Goal: Check status: Check status

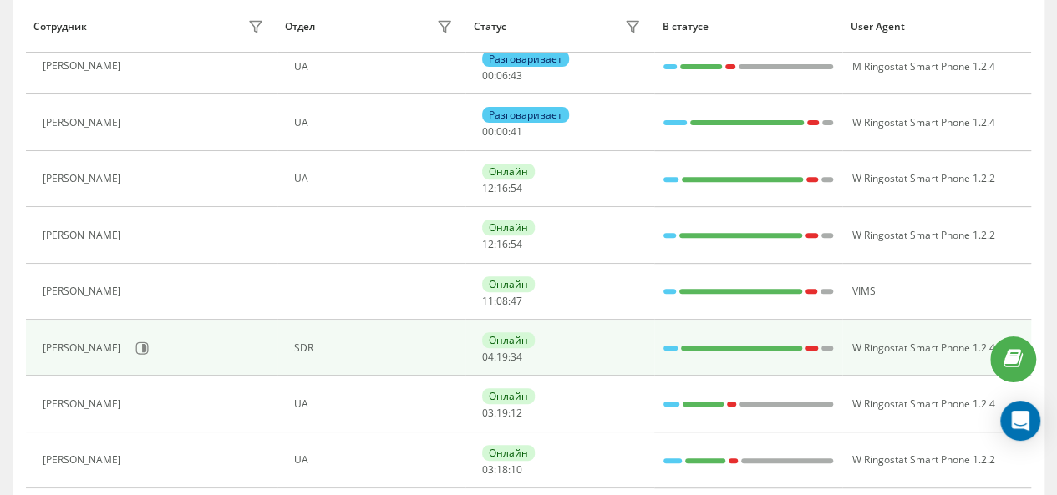
scroll to position [232, 0]
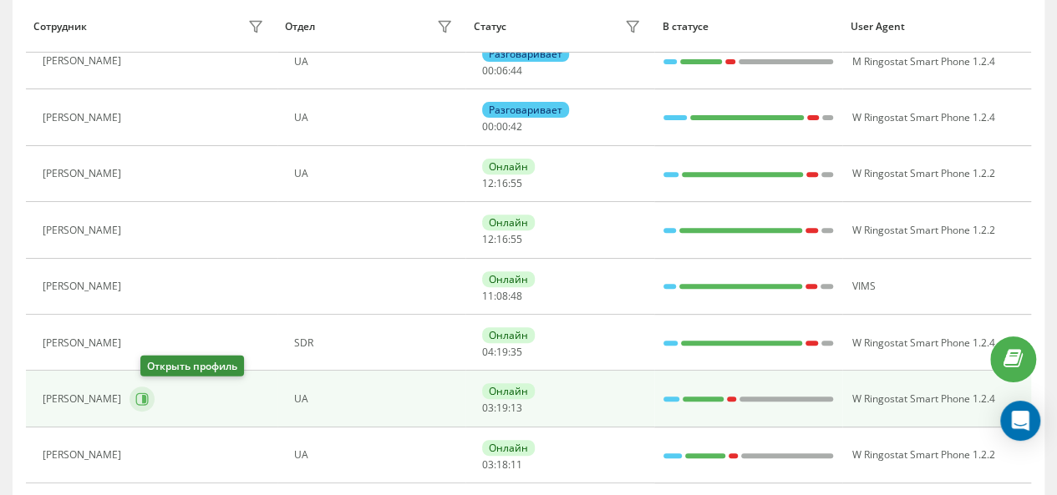
click at [149, 402] on icon at bounding box center [142, 399] width 13 height 13
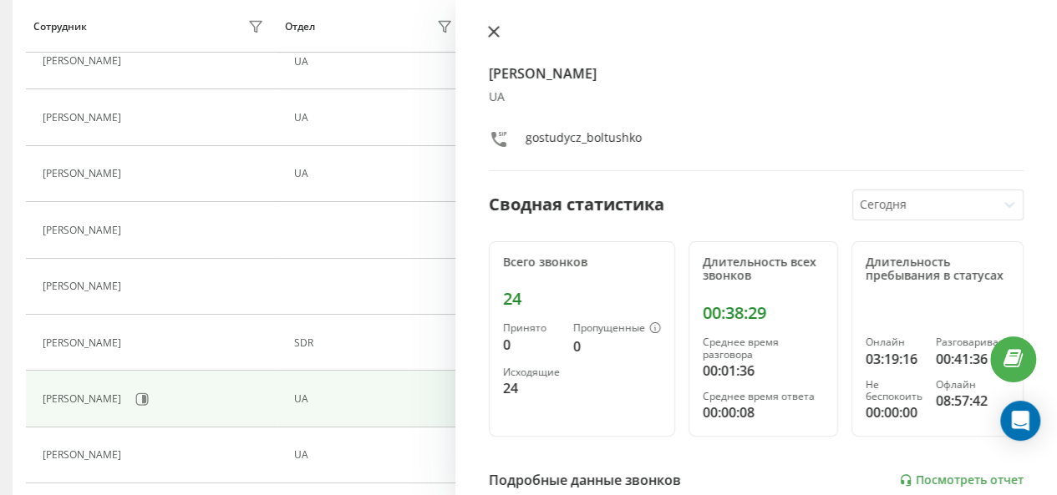
click at [494, 34] on icon at bounding box center [494, 32] width 12 height 12
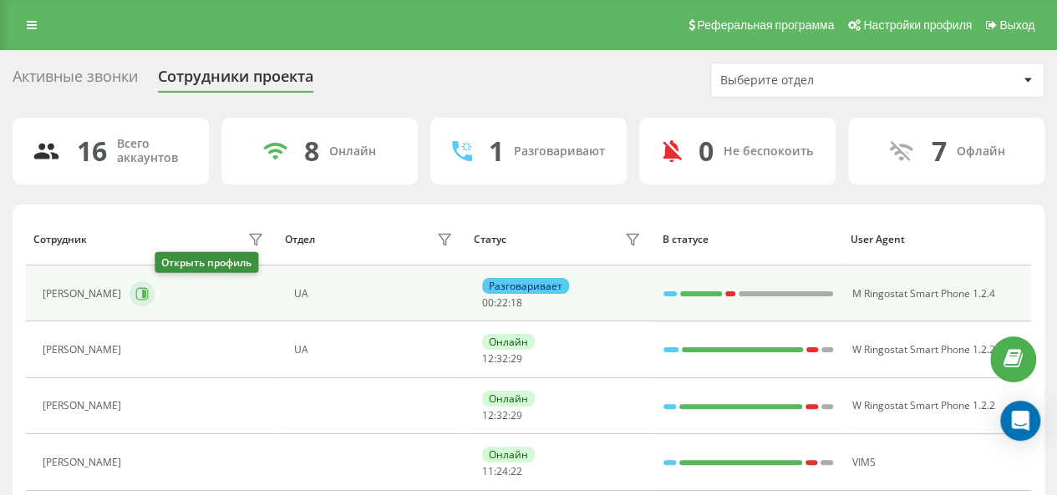
click at [155, 283] on button at bounding box center [141, 294] width 25 height 25
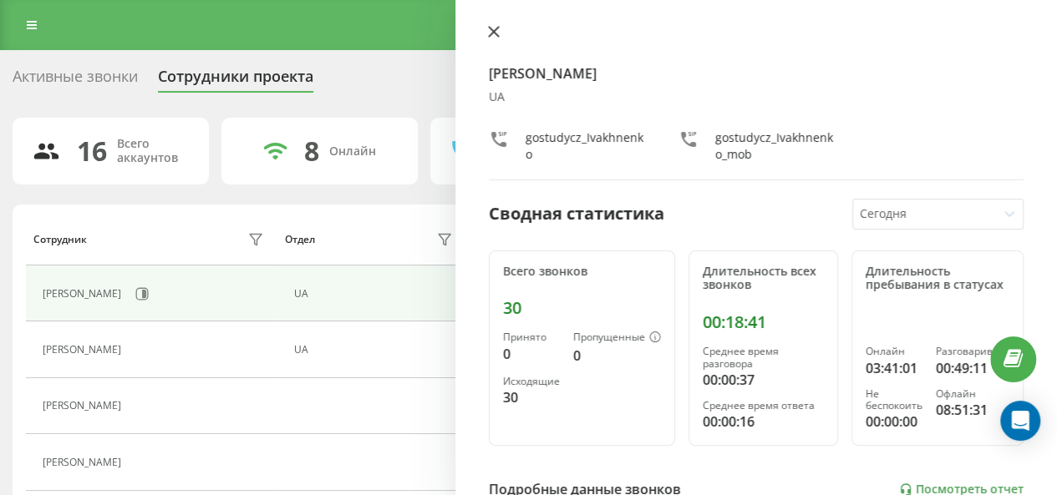
click at [491, 34] on icon at bounding box center [494, 32] width 10 height 10
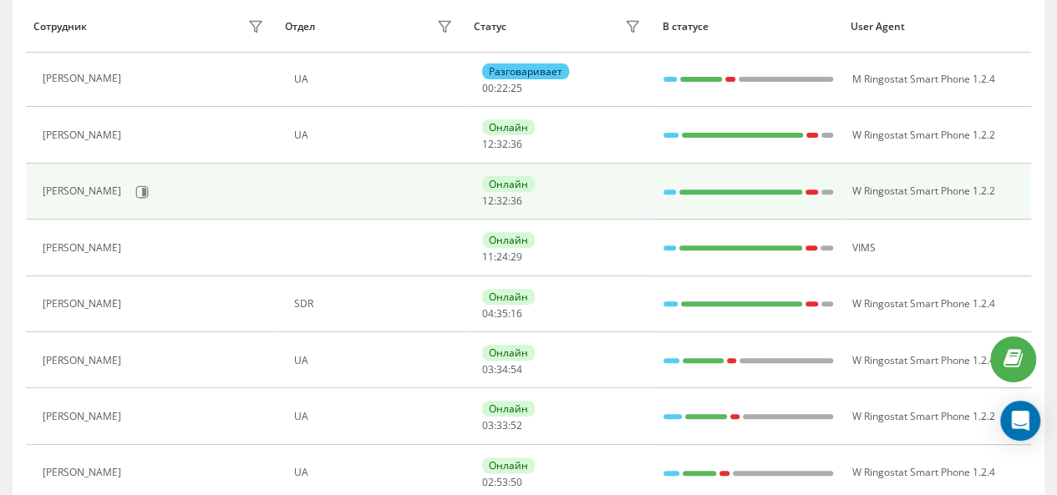
scroll to position [216, 0]
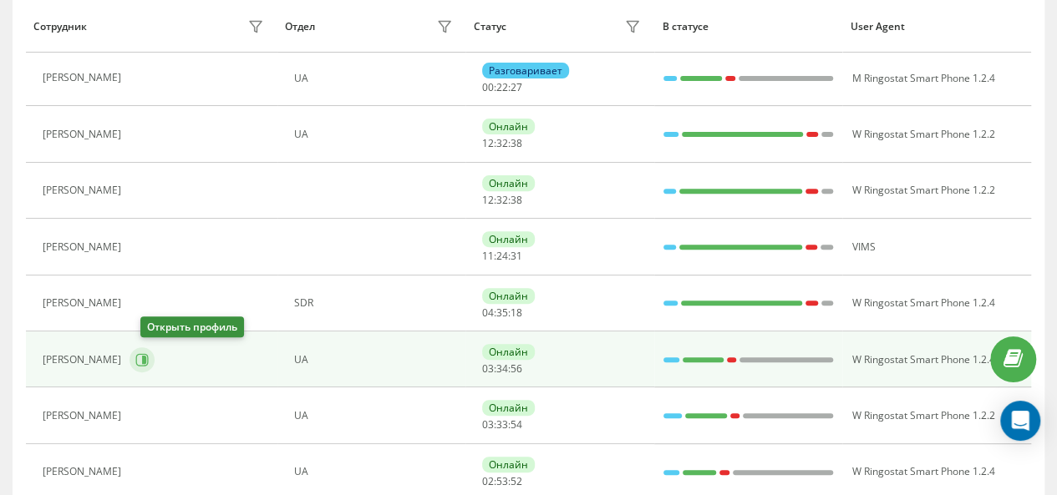
click at [155, 364] on button at bounding box center [141, 360] width 25 height 25
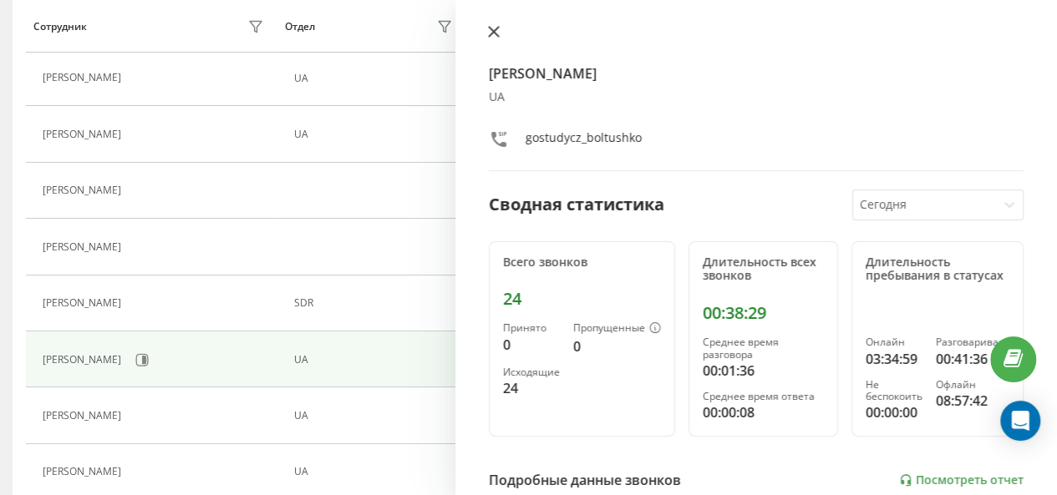
click at [493, 34] on icon at bounding box center [494, 32] width 12 height 12
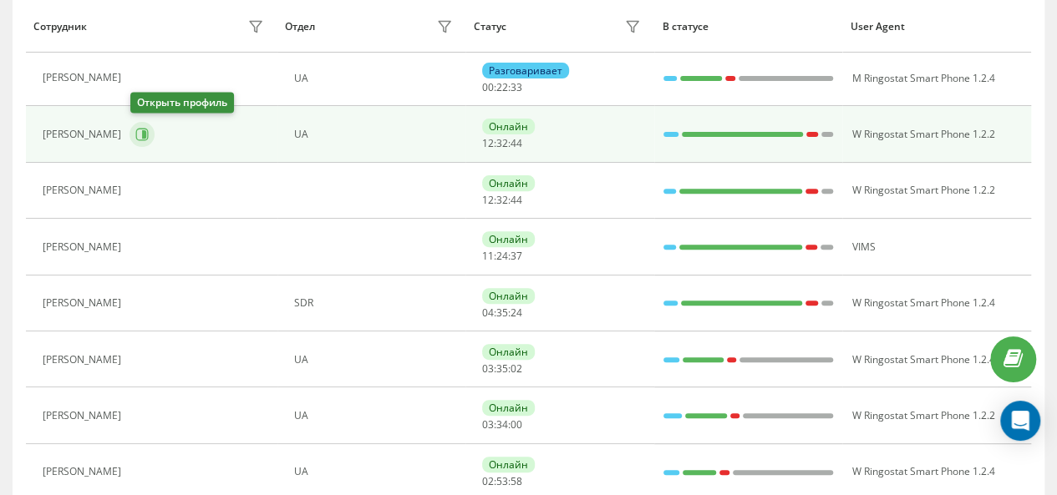
click at [134, 136] on button at bounding box center [141, 134] width 25 height 25
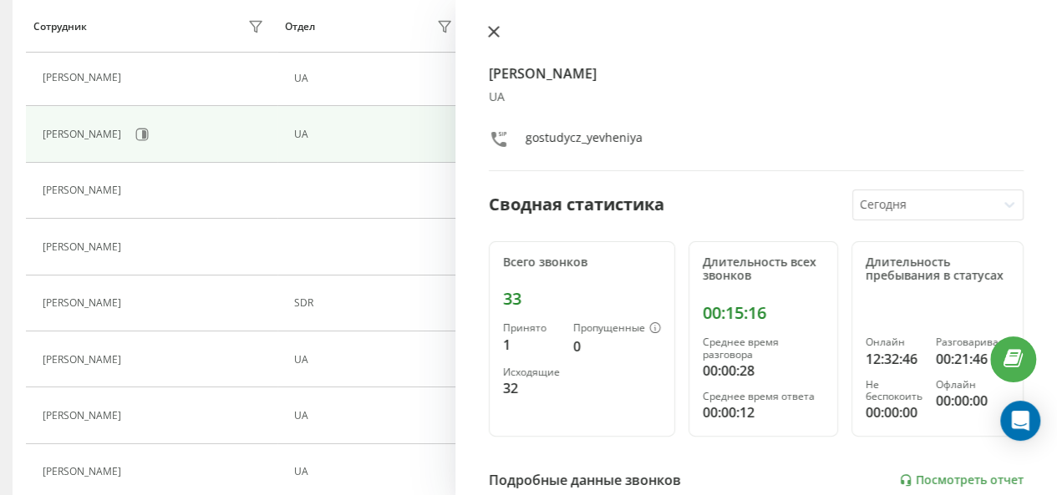
click at [500, 27] on button at bounding box center [494, 33] width 22 height 16
